Goal: Task Accomplishment & Management: Use online tool/utility

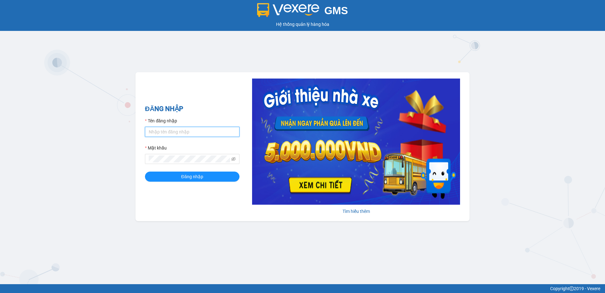
click at [176, 130] on input "Tên đăng nhập" at bounding box center [192, 132] width 95 height 10
type input "cdtuan.apq"
click at [145, 171] on button "Đăng nhập" at bounding box center [192, 176] width 95 height 10
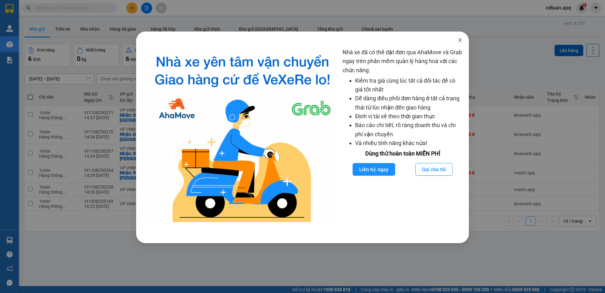
click at [461, 40] on icon "close" at bounding box center [460, 40] width 5 height 5
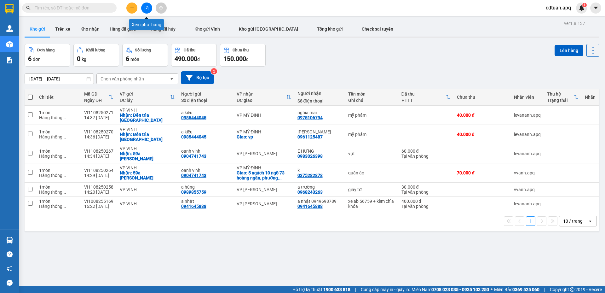
click at [149, 6] on button at bounding box center [146, 8] width 11 height 11
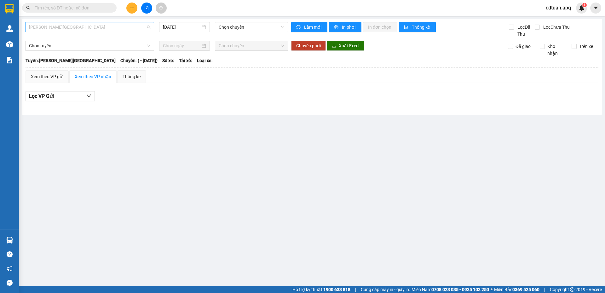
click at [99, 29] on span "Gia Lâm - Mỹ Đình" at bounding box center [89, 26] width 121 height 9
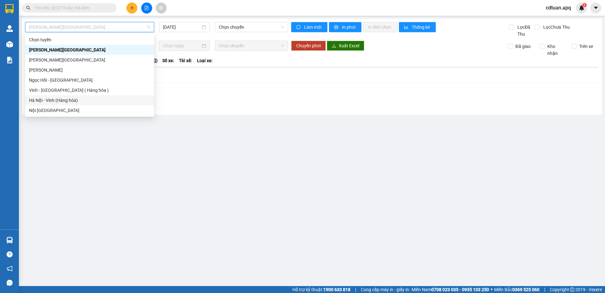
click at [60, 101] on div "Hà Nội - Vinh (Hàng hóa)" at bounding box center [89, 100] width 121 height 7
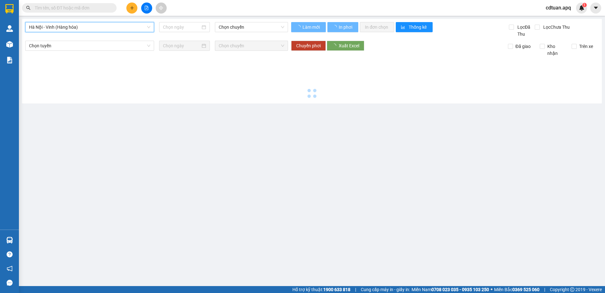
type input "11/08/2025"
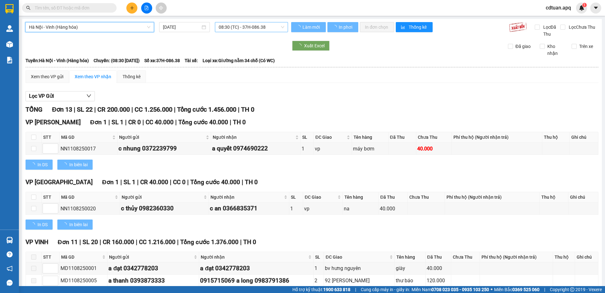
click at [234, 29] on span "08:30 (TC) - 37H-086.38" at bounding box center [252, 26] width 66 height 9
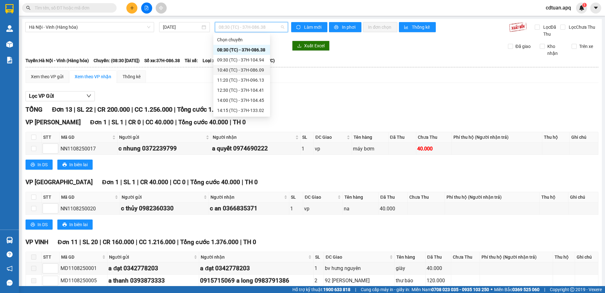
click at [226, 69] on div "10:40 (TC) - 37H-086.09" at bounding box center [241, 69] width 49 height 7
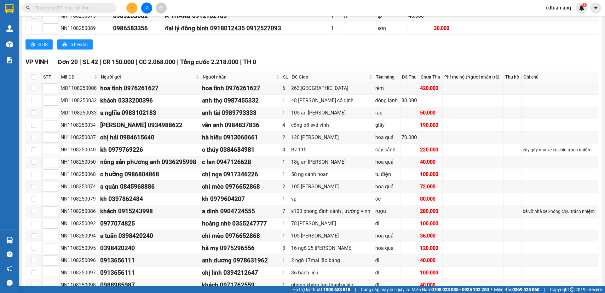
scroll to position [284, 0]
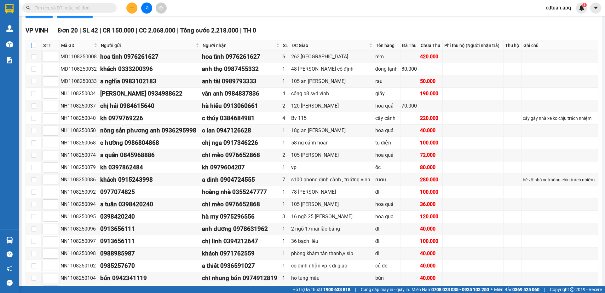
click at [32, 46] on input "checkbox" at bounding box center [33, 45] width 5 height 5
checkbox input "true"
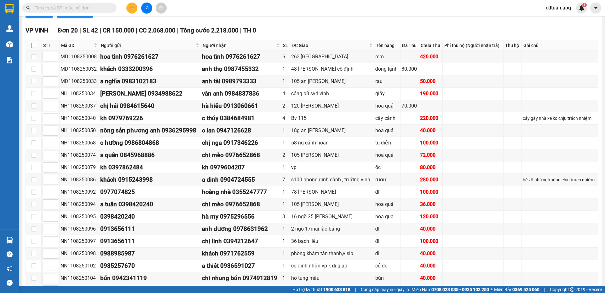
checkbox input "true"
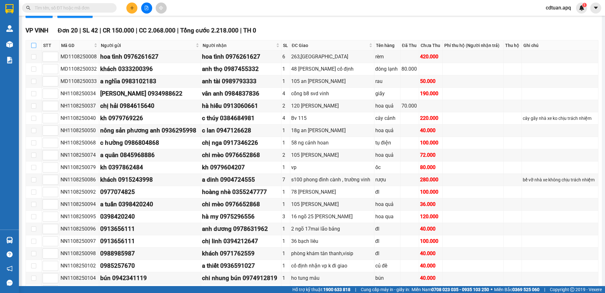
checkbox input "true"
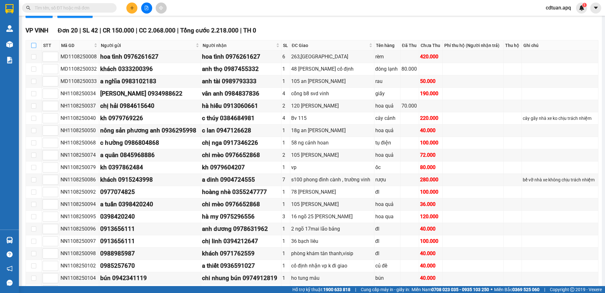
checkbox input "true"
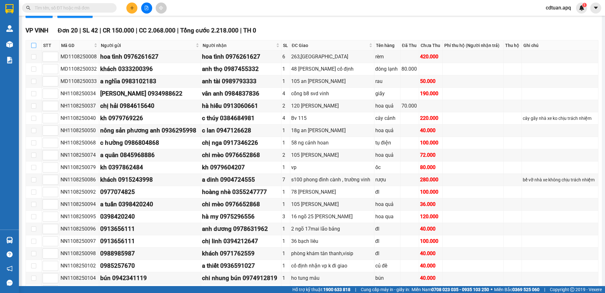
checkbox input "true"
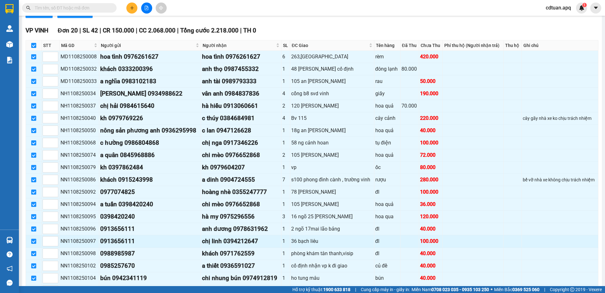
scroll to position [327, 0]
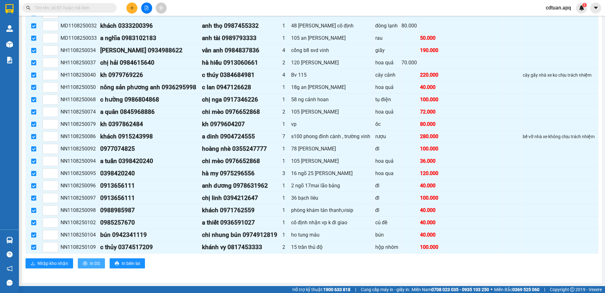
click at [93, 263] on span "In DS" at bounding box center [95, 263] width 10 height 7
click at [64, 264] on span "Nhập kho nhận" at bounding box center [53, 263] width 31 height 7
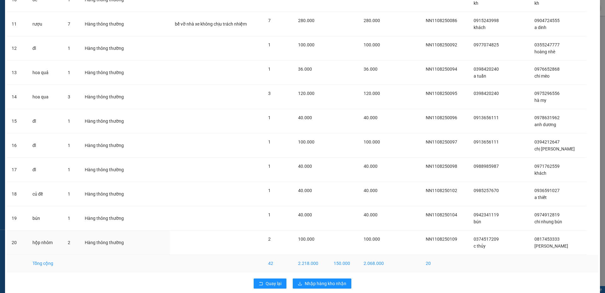
scroll to position [291, 0]
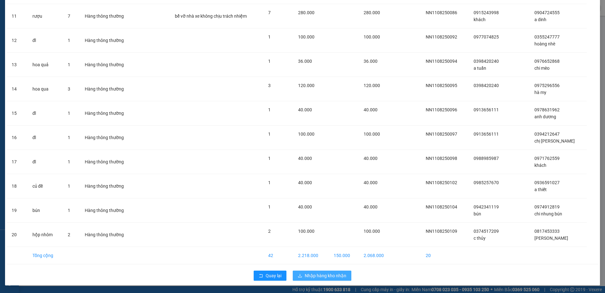
click at [313, 274] on span "Nhập hàng kho nhận" at bounding box center [326, 275] width 42 height 7
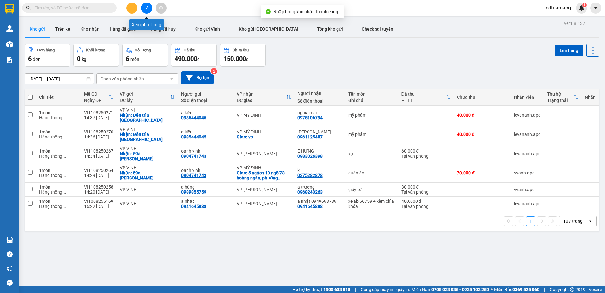
click at [147, 9] on icon "file-add" at bounding box center [146, 8] width 4 height 4
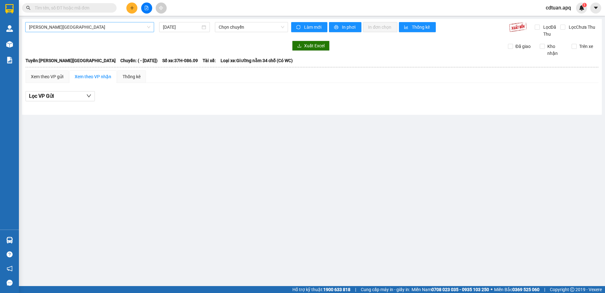
click at [90, 26] on span "Gia Lâm - Mỹ Đình" at bounding box center [89, 26] width 121 height 9
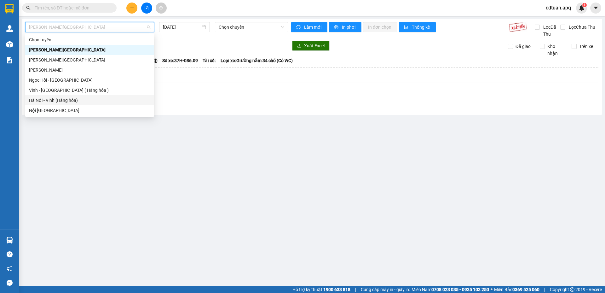
click at [60, 97] on div "Hà Nội - Vinh (Hàng hóa)" at bounding box center [89, 100] width 121 height 7
type input "11/08/2025"
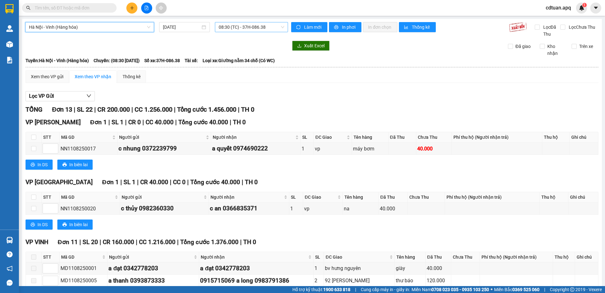
click at [240, 28] on span "08:30 (TC) - 37H-086.38" at bounding box center [252, 26] width 66 height 9
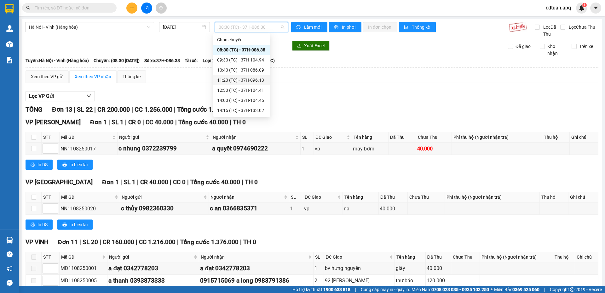
click at [232, 78] on div "11:20 (TC) - 37H-096.13" at bounding box center [241, 80] width 49 height 7
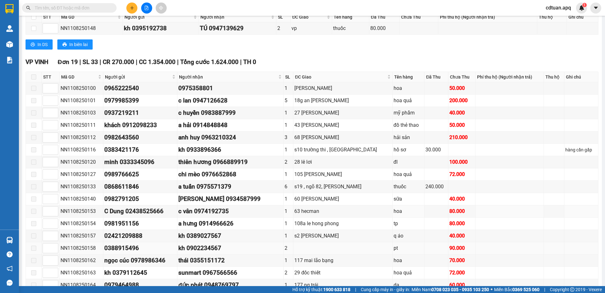
scroll to position [315, 0]
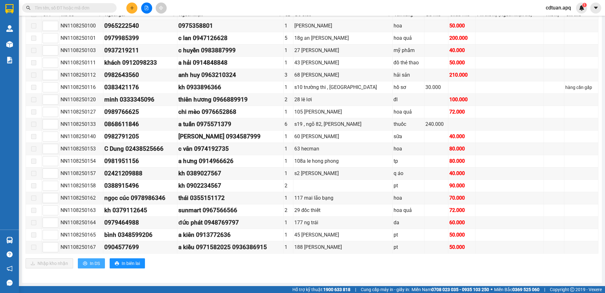
click at [92, 264] on span "In DS" at bounding box center [95, 263] width 10 height 7
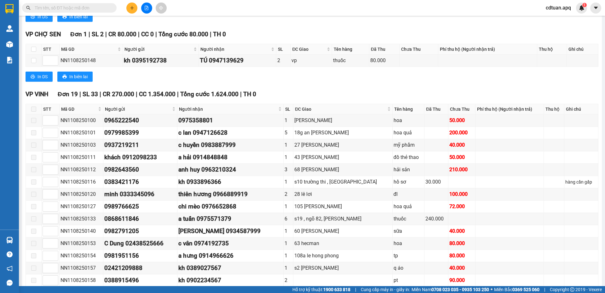
click at [565, 5] on span "cdtuan.apq" at bounding box center [558, 8] width 35 height 8
click at [563, 16] on span "Đăng xuất" at bounding box center [564, 19] width 26 height 7
